Goal: Task Accomplishment & Management: Use online tool/utility

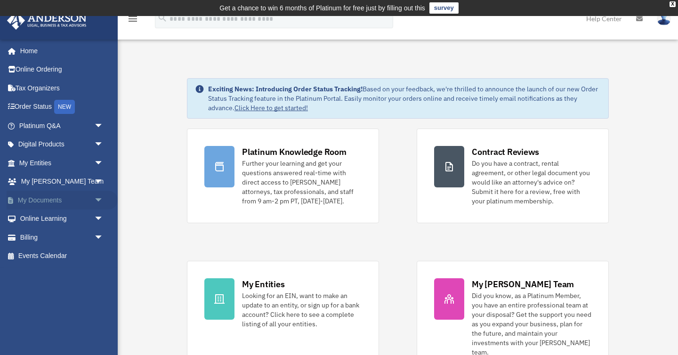
click at [88, 199] on link "My Documents arrow_drop_down" at bounding box center [62, 200] width 111 height 19
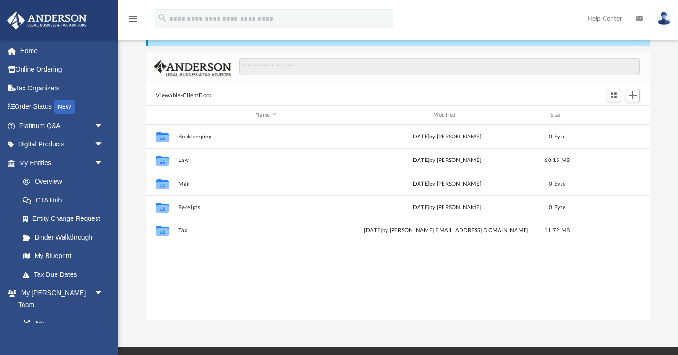
scroll to position [58, 0]
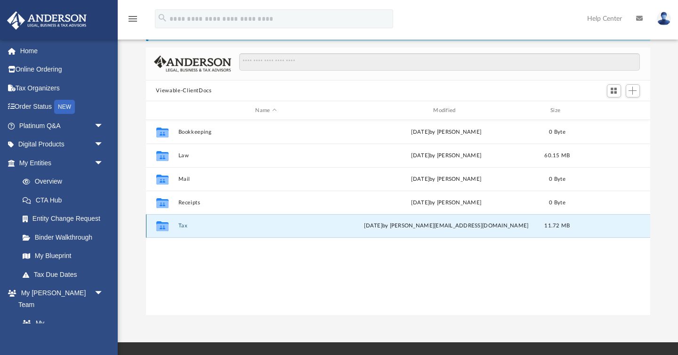
click at [183, 226] on button "Tax" at bounding box center [266, 226] width 176 height 6
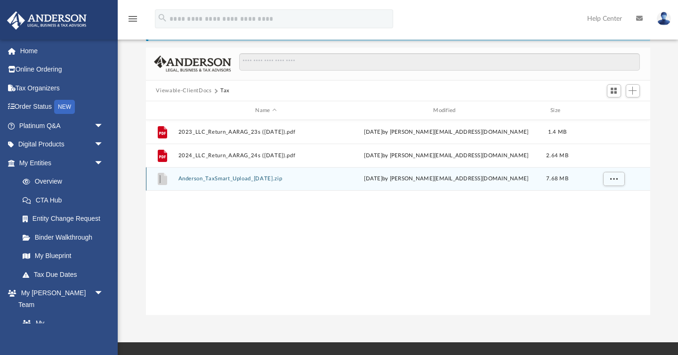
click at [236, 180] on button "Anderson_TaxSmart_Upload_07-23-24.zip" at bounding box center [266, 179] width 176 height 6
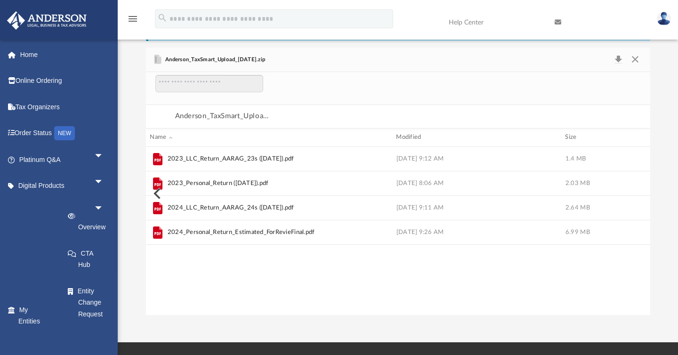
scroll to position [186, 504]
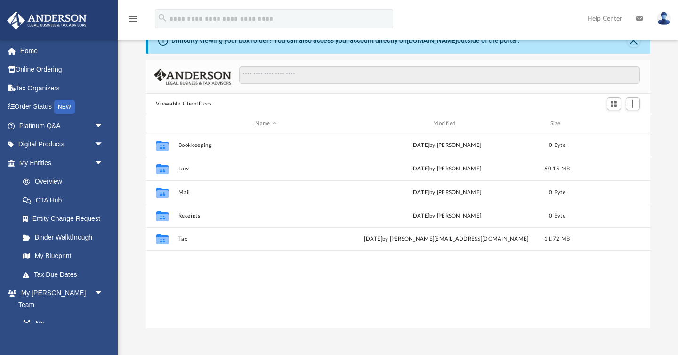
scroll to position [42, 0]
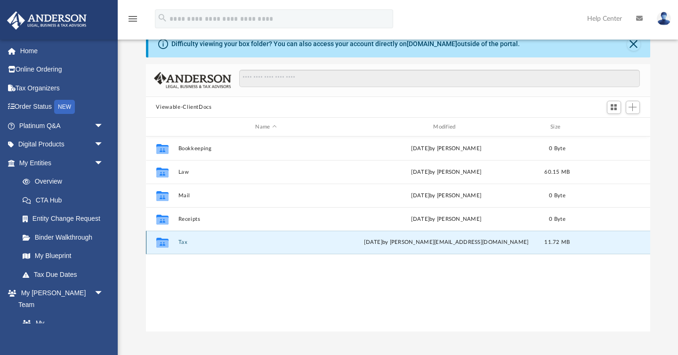
click at [181, 241] on button "Tax" at bounding box center [266, 243] width 176 height 6
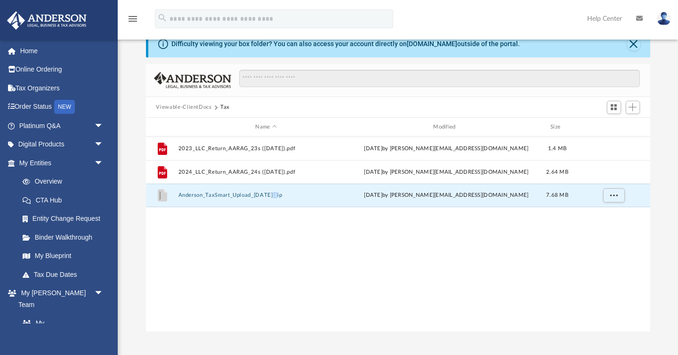
click at [190, 109] on button "Viewable-ClientDocs" at bounding box center [184, 107] width 56 height 8
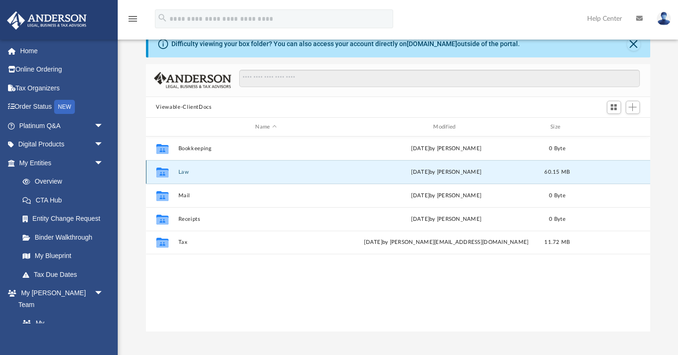
click at [187, 170] on button "Law" at bounding box center [266, 172] width 176 height 6
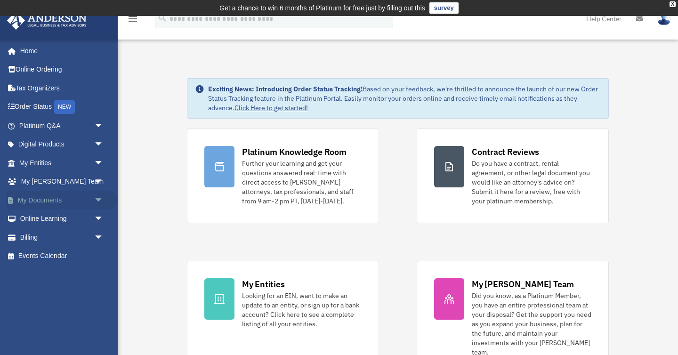
click at [95, 200] on span "arrow_drop_down" at bounding box center [103, 200] width 19 height 19
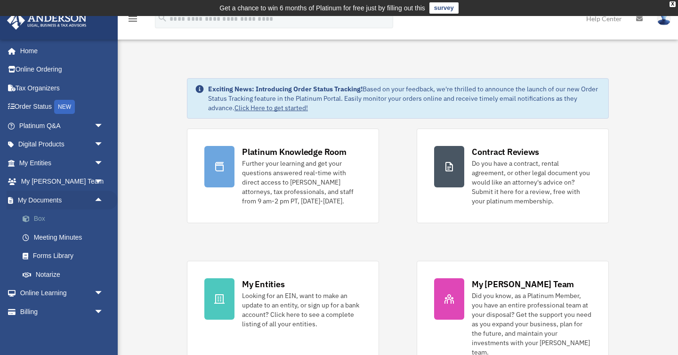
click at [41, 218] on link "Box" at bounding box center [65, 219] width 105 height 19
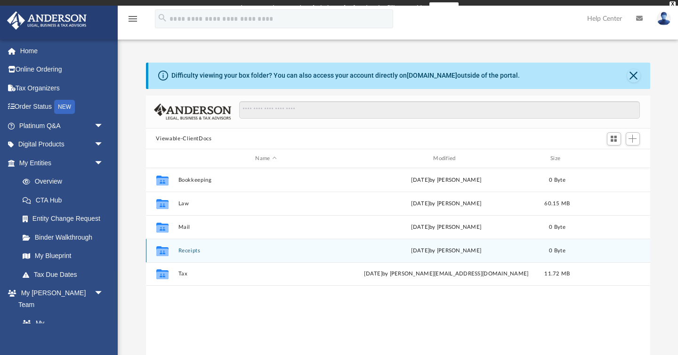
scroll to position [214, 504]
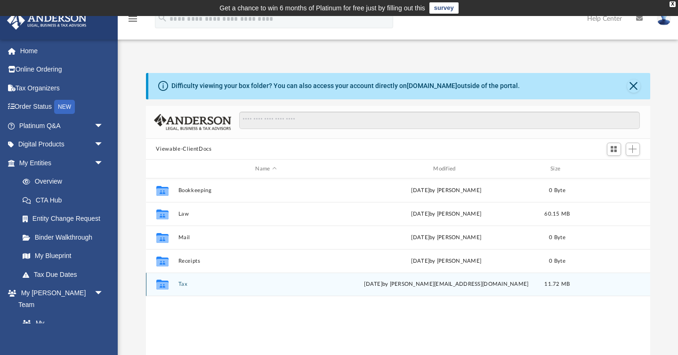
click at [191, 288] on div "Collaborated Folder Tax [DATE] by [PERSON_NAME][EMAIL_ADDRESS][DOMAIN_NAME] 11.…" at bounding box center [398, 285] width 504 height 24
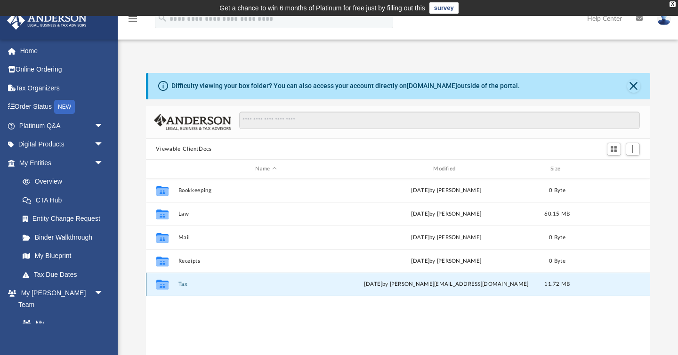
click at [191, 288] on div "Collaborated Folder Tax [DATE] by [PERSON_NAME][EMAIL_ADDRESS][DOMAIN_NAME] 11.…" at bounding box center [398, 285] width 504 height 24
click at [178, 284] on div "Collaborated Folder Tax Wed Jul 23 2025 by krish_ravi@hotmail.com 11.72 MB" at bounding box center [398, 285] width 504 height 24
click at [185, 284] on button "Tax" at bounding box center [266, 285] width 176 height 6
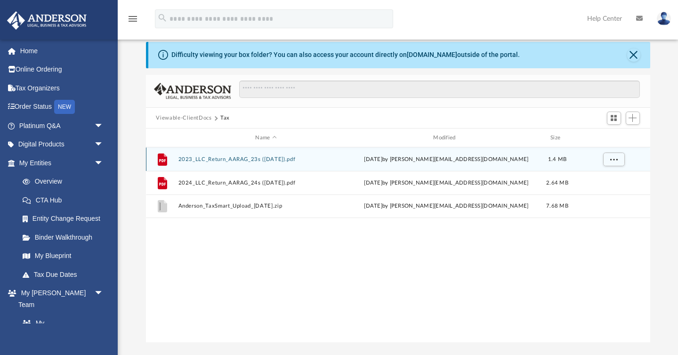
scroll to position [32, 0]
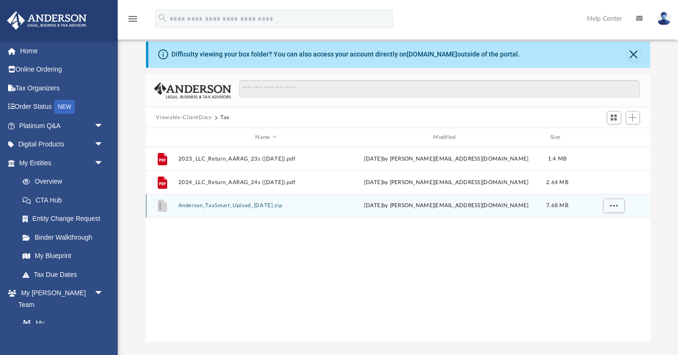
click at [259, 205] on button "Anderson_TaxSmart_Upload_07-23-24.zip" at bounding box center [266, 206] width 176 height 6
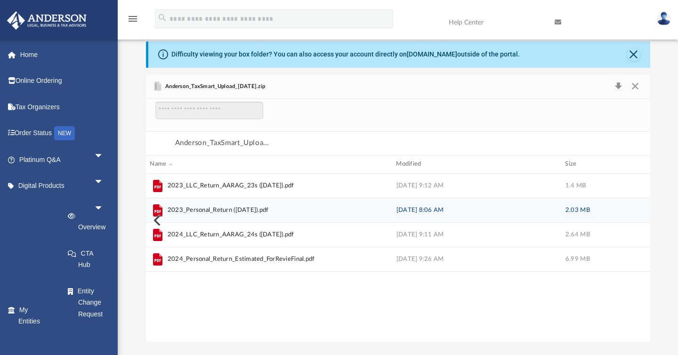
scroll to position [186, 504]
click at [252, 211] on span "2023_Personal_Return (04-15-24).pdf" at bounding box center [217, 210] width 101 height 9
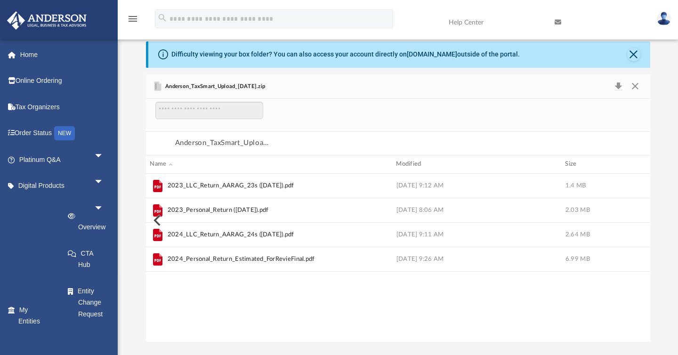
click at [157, 210] on button "Preview" at bounding box center [156, 220] width 21 height 26
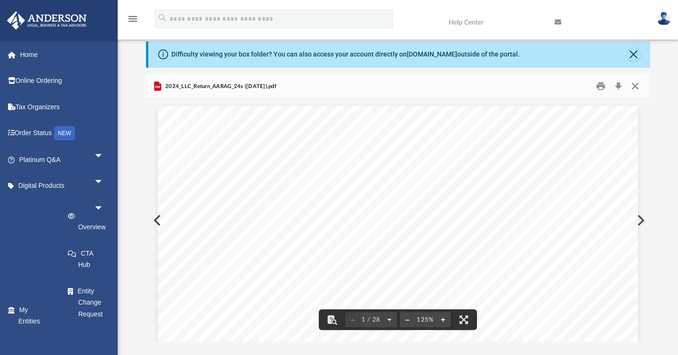
click at [634, 87] on button "Close" at bounding box center [635, 86] width 17 height 15
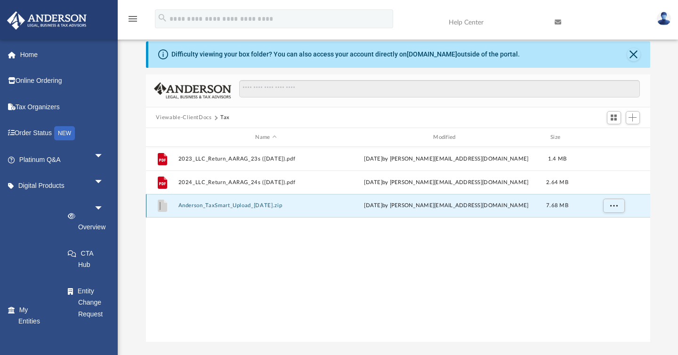
click at [261, 206] on button "Anderson_TaxSmart_Upload_07-23-24.zip" at bounding box center [266, 206] width 176 height 6
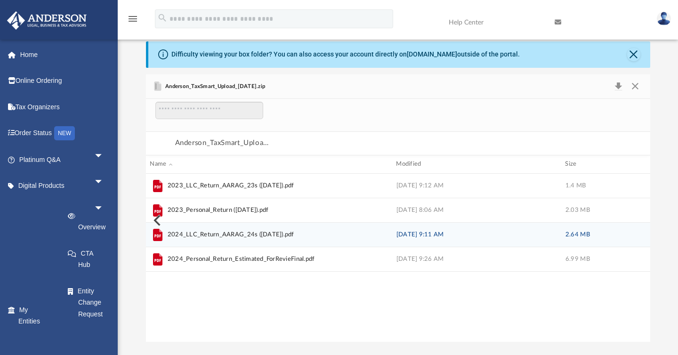
click at [227, 235] on span "2024_LLC_Return_AARAG_24s (05-15-25).pdf" at bounding box center [230, 234] width 127 height 9
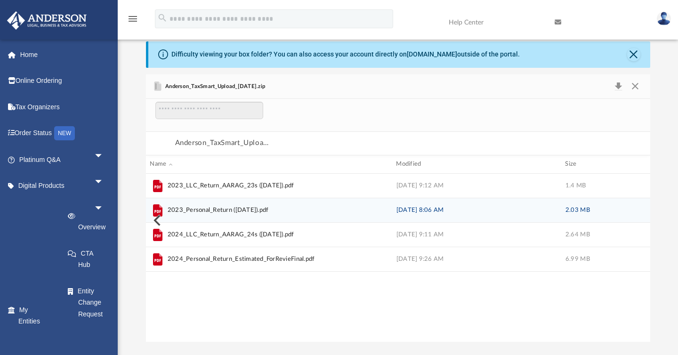
click at [215, 212] on span "2023_Personal_Return (04-15-24).pdf" at bounding box center [217, 210] width 101 height 9
click at [191, 211] on span "2023_Personal_Return (04-15-24).pdf" at bounding box center [217, 210] width 101 height 9
click at [196, 211] on span "2023_Personal_Return (04-15-24).pdf" at bounding box center [217, 210] width 101 height 9
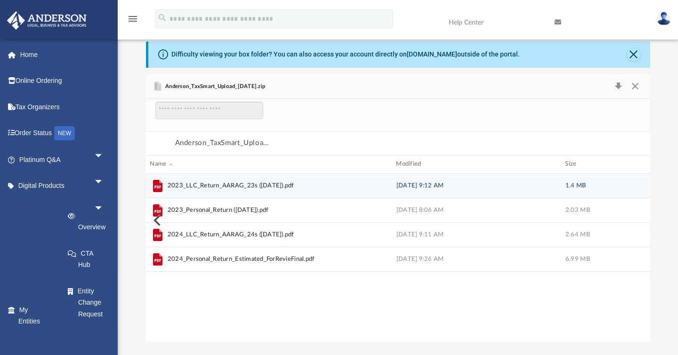
click at [157, 186] on icon "grid" at bounding box center [157, 186] width 9 height 12
click at [159, 185] on icon "grid" at bounding box center [157, 186] width 9 height 12
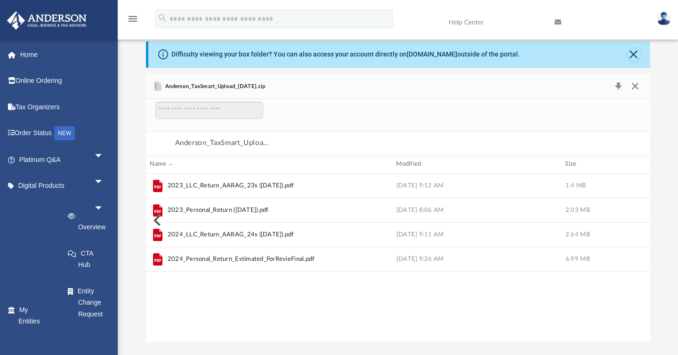
click at [638, 85] on button "Close" at bounding box center [635, 86] width 17 height 13
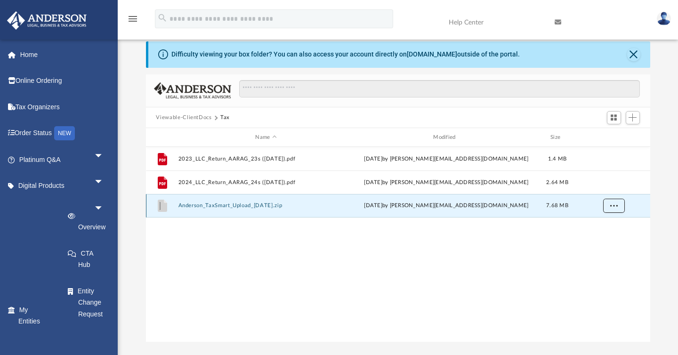
click at [615, 207] on span "More options" at bounding box center [614, 205] width 8 height 5
click at [529, 263] on div "File 2023_LLC_Return_AARAG_23s (04-11-25).pdf Wed Jul 23 2025 by krish_ravi@hot…" at bounding box center [398, 244] width 504 height 195
click at [616, 208] on span "More options" at bounding box center [614, 205] width 8 height 5
click at [532, 252] on div "File 2023_LLC_Return_AARAG_23s (04-11-25).pdf Wed Jul 23 2025 by krish_ravi@hot…" at bounding box center [398, 244] width 504 height 195
click at [200, 207] on button "Anderson_TaxSmart_Upload_07-23-24.zip" at bounding box center [266, 206] width 176 height 6
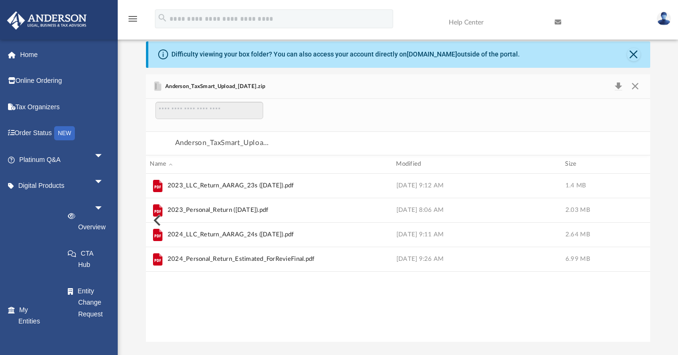
click at [233, 304] on div "2023_LLC_Return_AARAG_23s (04-11-25).pdf Jul 23 at 9:12 AM 1.4 MB 2023_Personal…" at bounding box center [398, 258] width 504 height 168
click at [250, 303] on div "2023_LLC_Return_AARAG_23s (04-11-25).pdf Jul 23 at 9:12 AM 1.4 MB 2023_Personal…" at bounding box center [398, 258] width 504 height 168
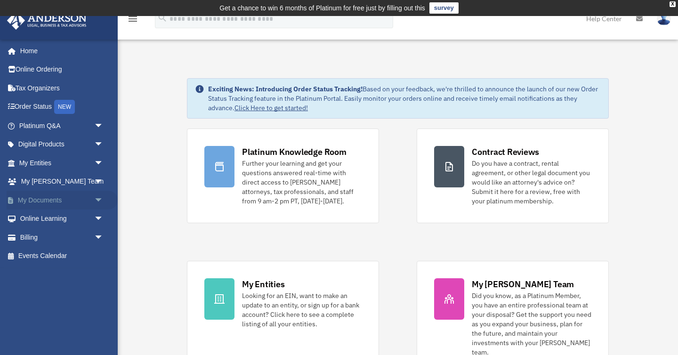
click at [98, 199] on span "arrow_drop_down" at bounding box center [103, 200] width 19 height 19
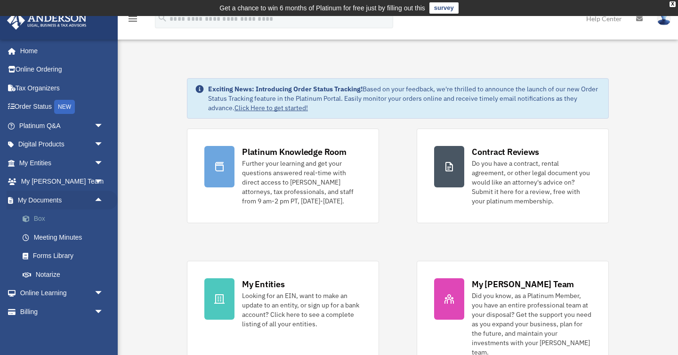
click at [48, 218] on link "Box" at bounding box center [65, 219] width 105 height 19
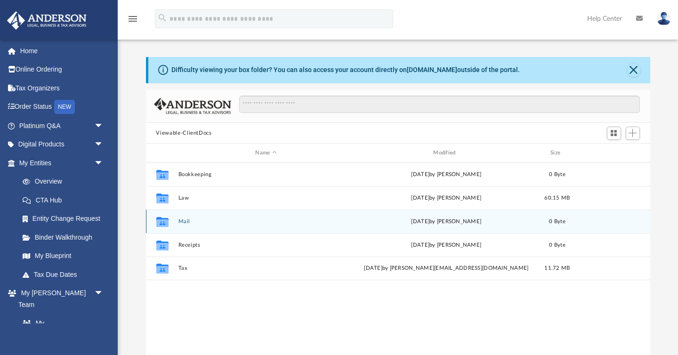
scroll to position [214, 504]
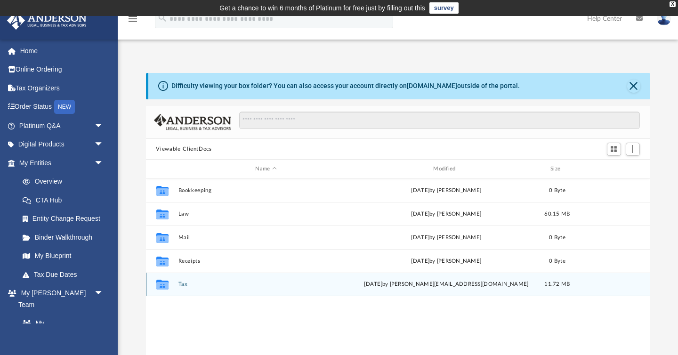
click at [178, 283] on button "Tax" at bounding box center [266, 285] width 176 height 6
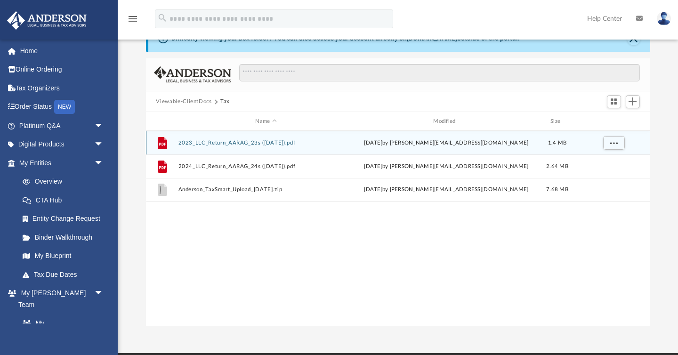
scroll to position [86, 0]
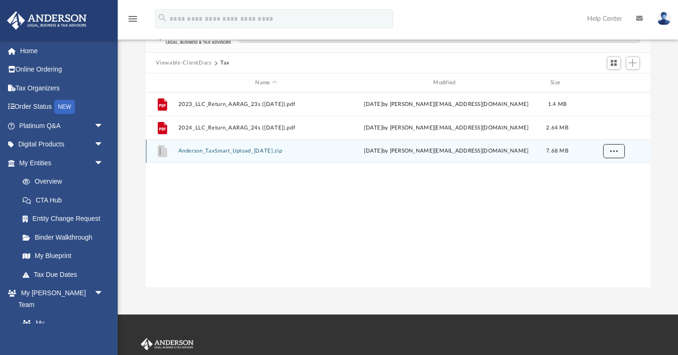
click at [614, 152] on span "More options" at bounding box center [614, 150] width 8 height 5
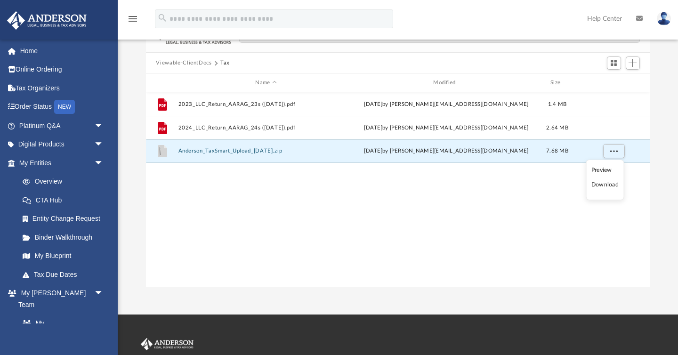
click at [609, 185] on li "Download" at bounding box center [604, 185] width 27 height 10
click at [285, 217] on div "File 2023_LLC_Return_AARAG_23s (04-11-25).pdf Wed Jul 23 2025 by krish_ravi@hot…" at bounding box center [398, 189] width 504 height 195
click at [599, 186] on div "File 2023_LLC_Return_AARAG_23s (04-11-25).pdf Wed Jul 23 2025 by krish_ravi@hot…" at bounding box center [398, 189] width 504 height 195
click at [633, 64] on span "Add" at bounding box center [633, 63] width 8 height 8
click at [618, 83] on li "Upload" at bounding box center [619, 82] width 30 height 10
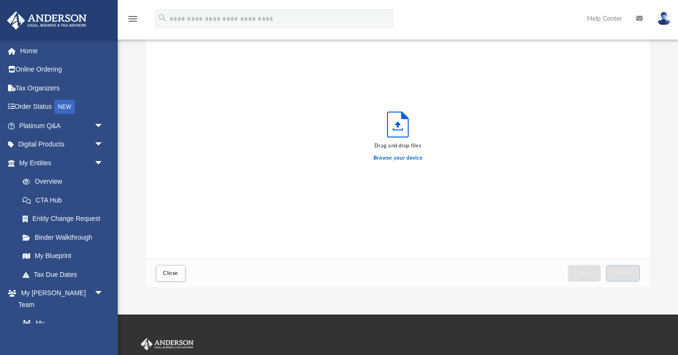
scroll to position [239, 504]
click at [404, 159] on label "Browse your device" at bounding box center [397, 158] width 49 height 8
click at [0, 0] on input "Browse your device" at bounding box center [0, 0] width 0 height 0
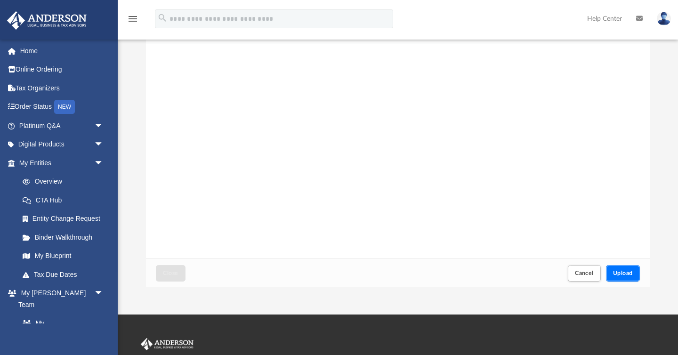
click at [630, 273] on span "Upload" at bounding box center [623, 273] width 20 height 6
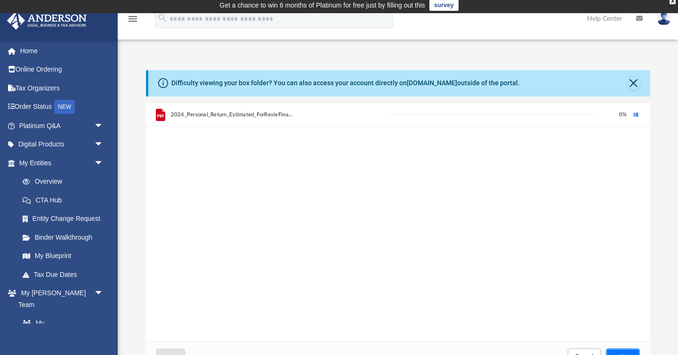
scroll to position [0, 0]
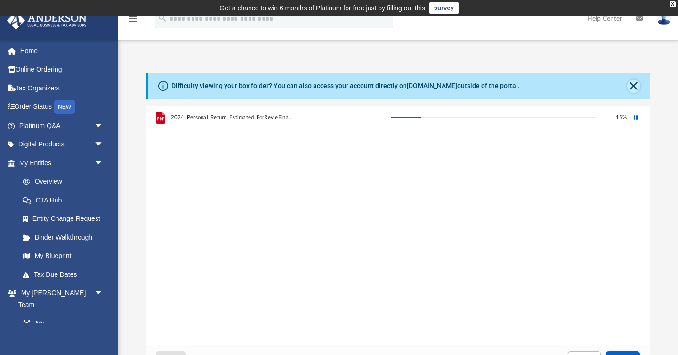
click at [637, 87] on button "Close" at bounding box center [633, 86] width 13 height 13
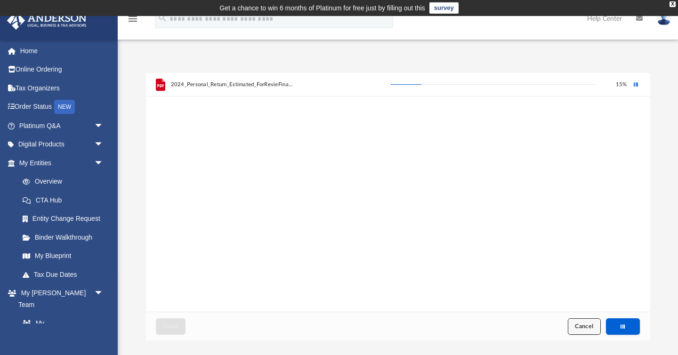
click at [580, 329] on span "Cancel" at bounding box center [584, 326] width 19 height 6
